Goal: Transaction & Acquisition: Obtain resource

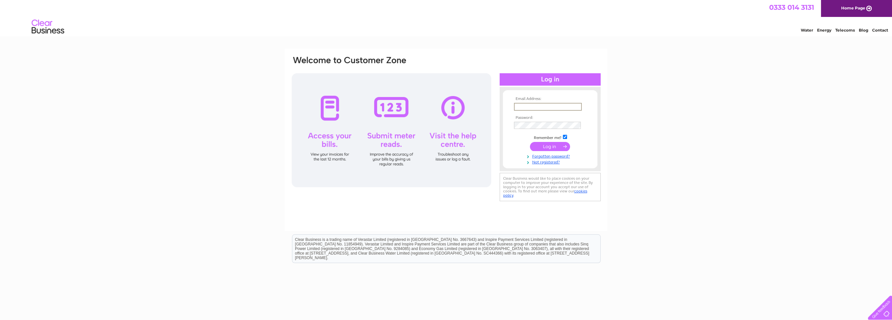
click at [527, 106] on input "text" at bounding box center [548, 107] width 68 height 8
click at [523, 108] on input "text" at bounding box center [548, 107] width 68 height 8
type input "pip.hill@pritchardhill.co.uk"
click at [530, 142] on input "submit" at bounding box center [550, 146] width 40 height 9
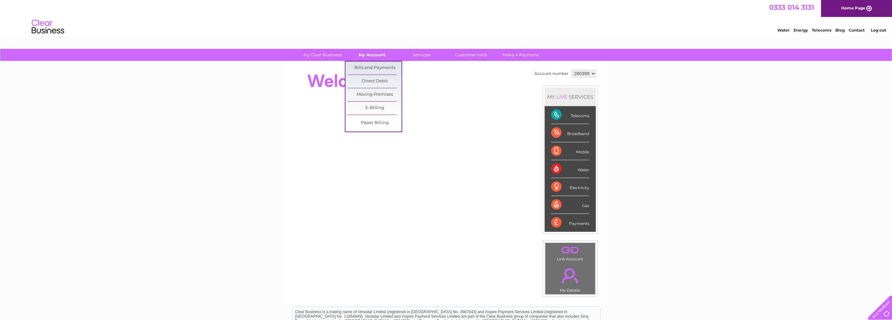
click at [375, 56] on link "My Account" at bounding box center [372, 55] width 54 height 12
click at [375, 66] on link "Bills and Payments" at bounding box center [375, 68] width 54 height 13
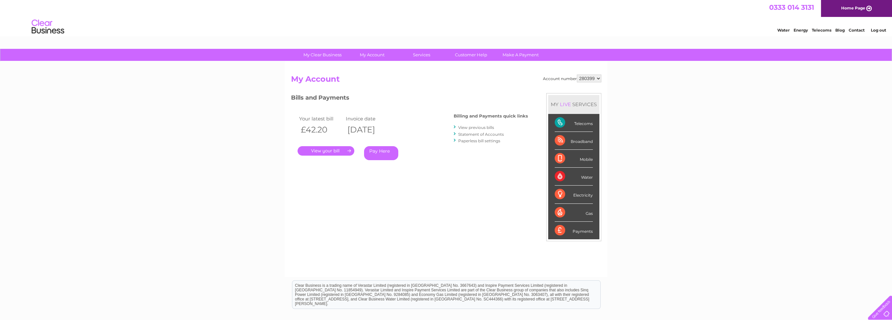
click at [326, 148] on link "." at bounding box center [326, 150] width 57 height 9
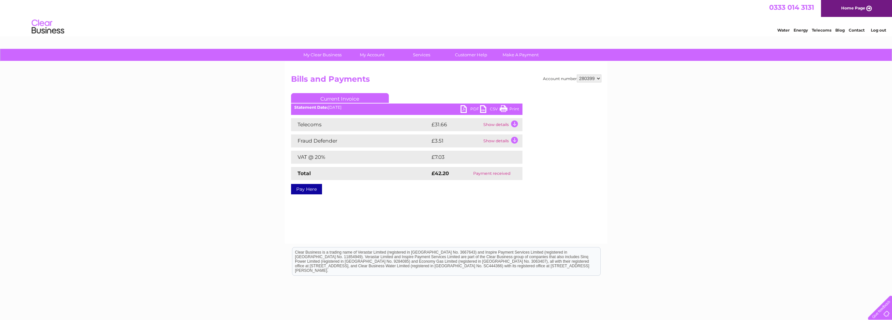
click at [474, 109] on link "PDF" at bounding box center [470, 109] width 20 height 9
